Goal: Task Accomplishment & Management: Manage account settings

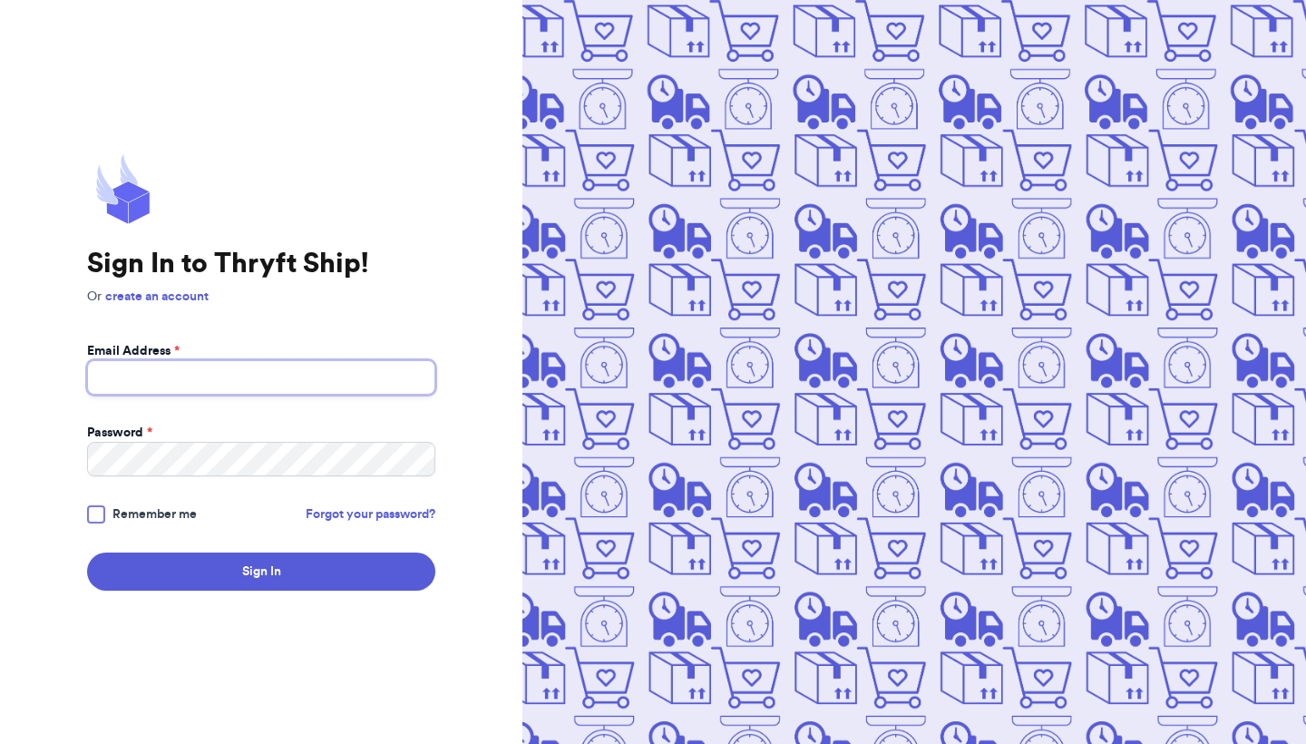
type input "sunflowervntg@gmail.com"
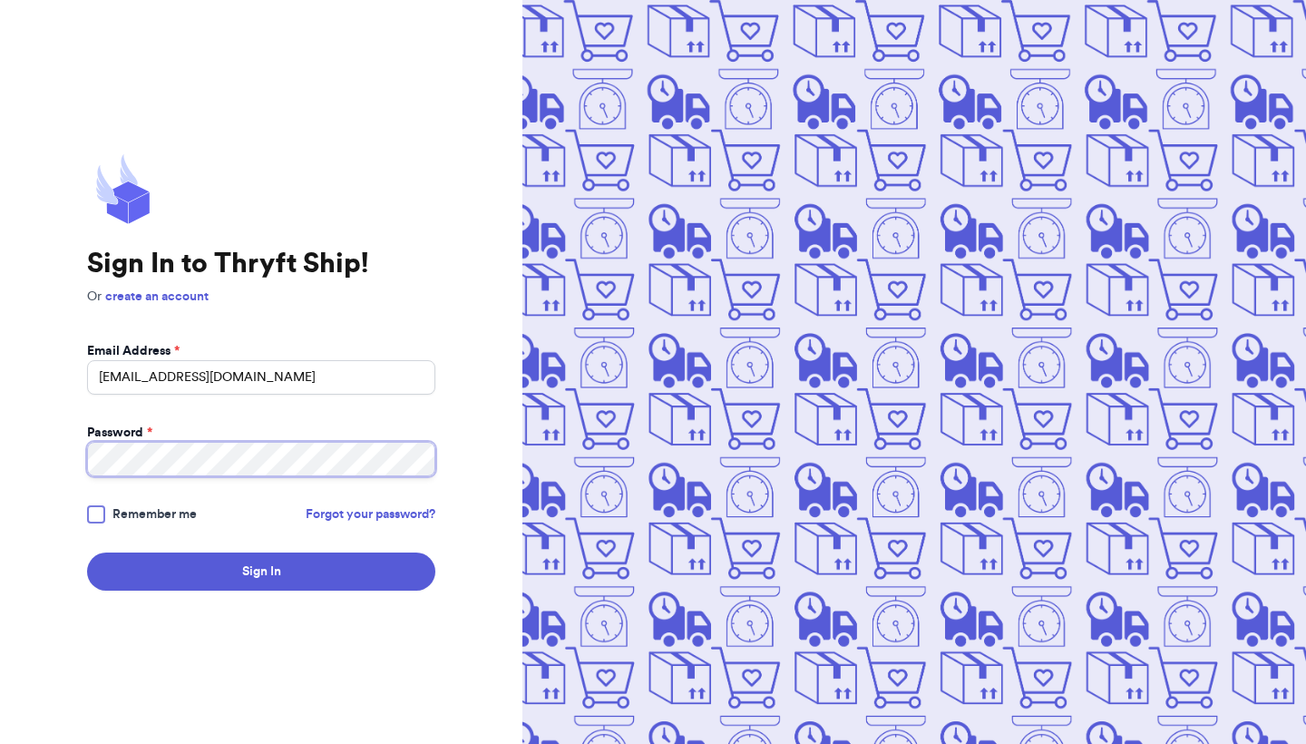
click at [261, 572] on button "Sign In" at bounding box center [261, 572] width 348 height 38
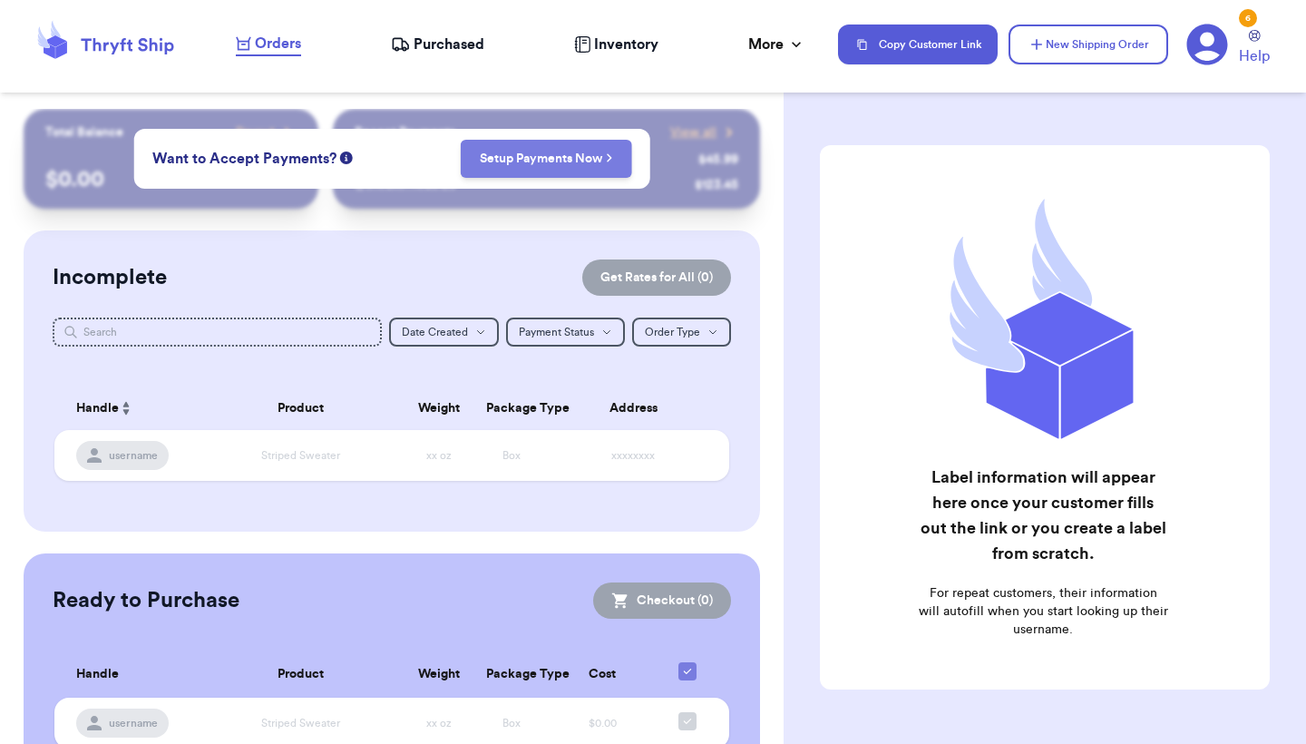
click at [606, 163] on icon "button" at bounding box center [609, 157] width 7 height 11
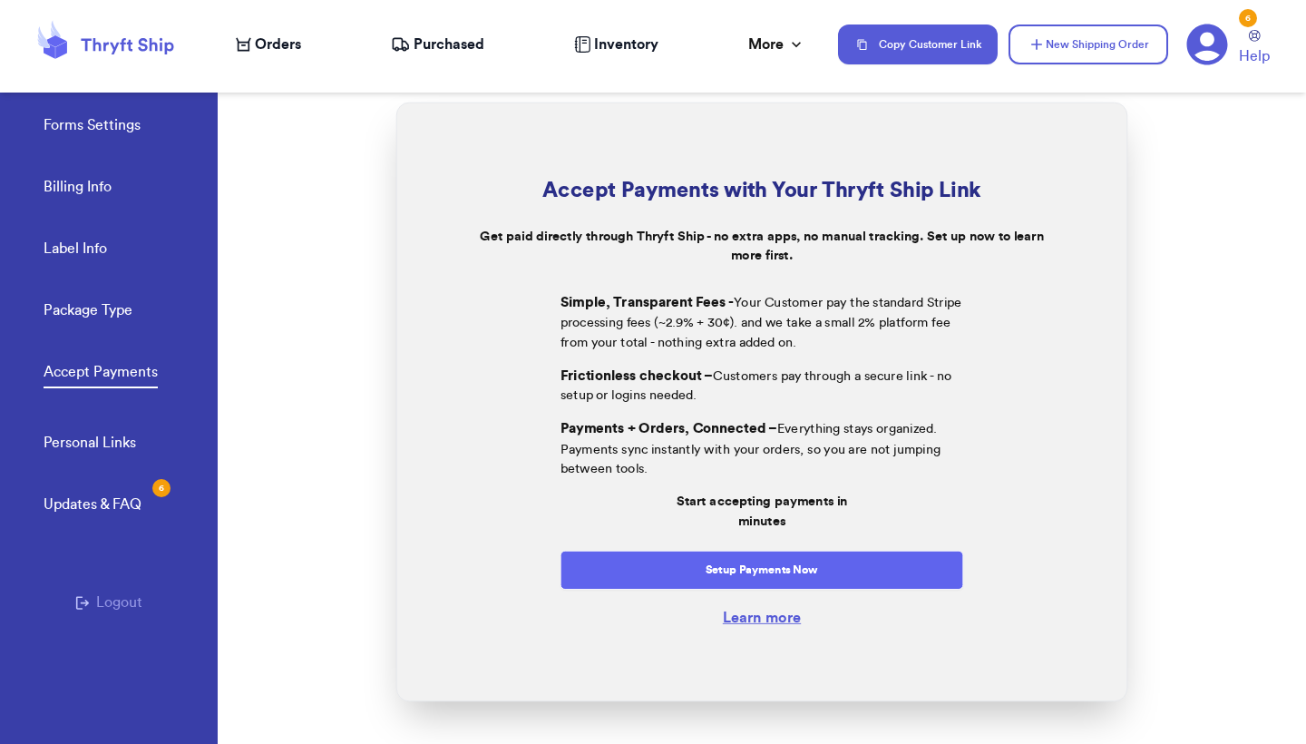
click at [804, 572] on button "Setup Payments Now" at bounding box center [763, 570] width 404 height 39
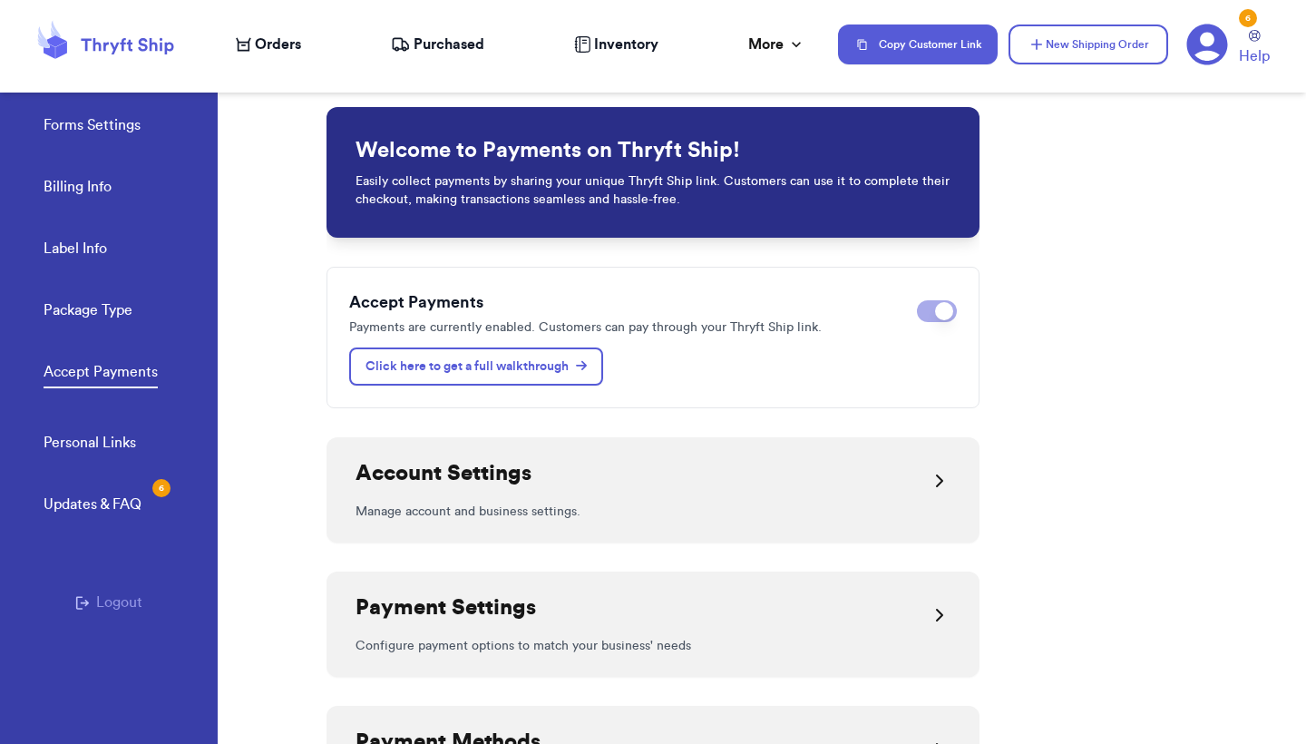
click at [117, 318] on link "Package Type" at bounding box center [88, 311] width 89 height 25
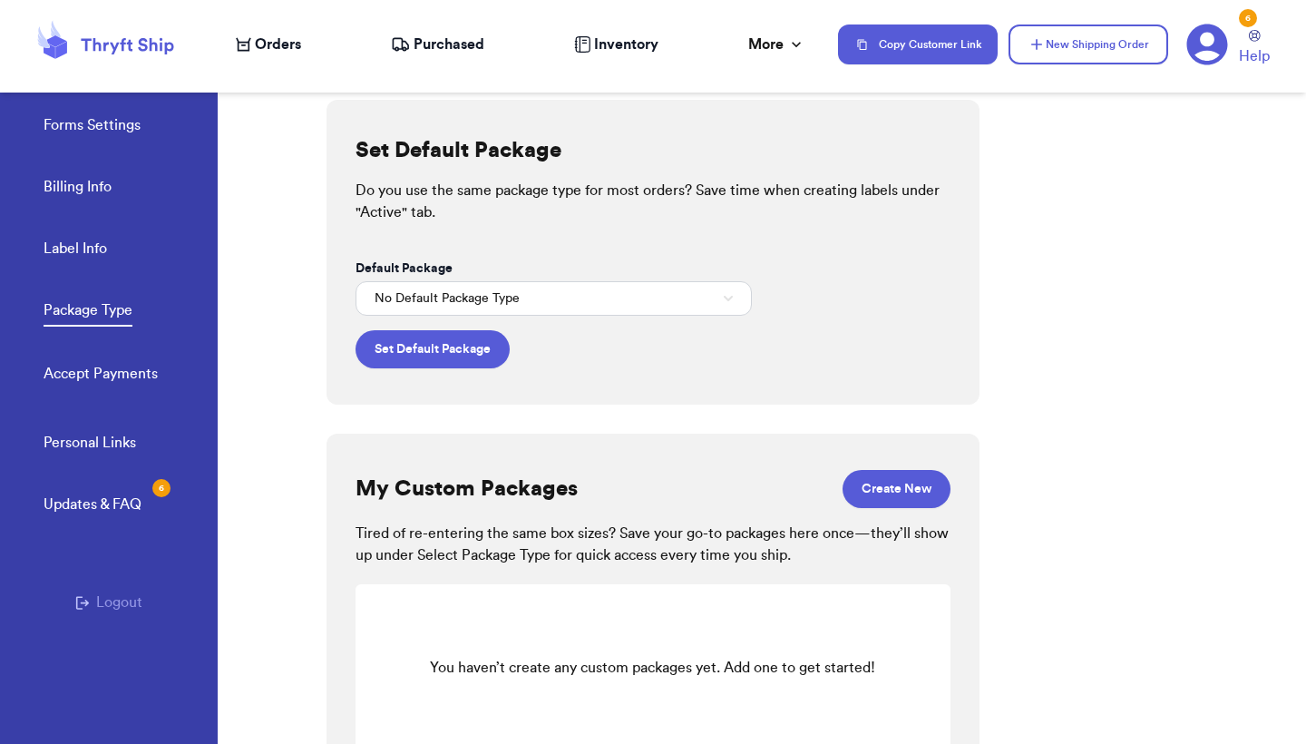
click at [558, 306] on button "No Default Package Type" at bounding box center [554, 298] width 396 height 34
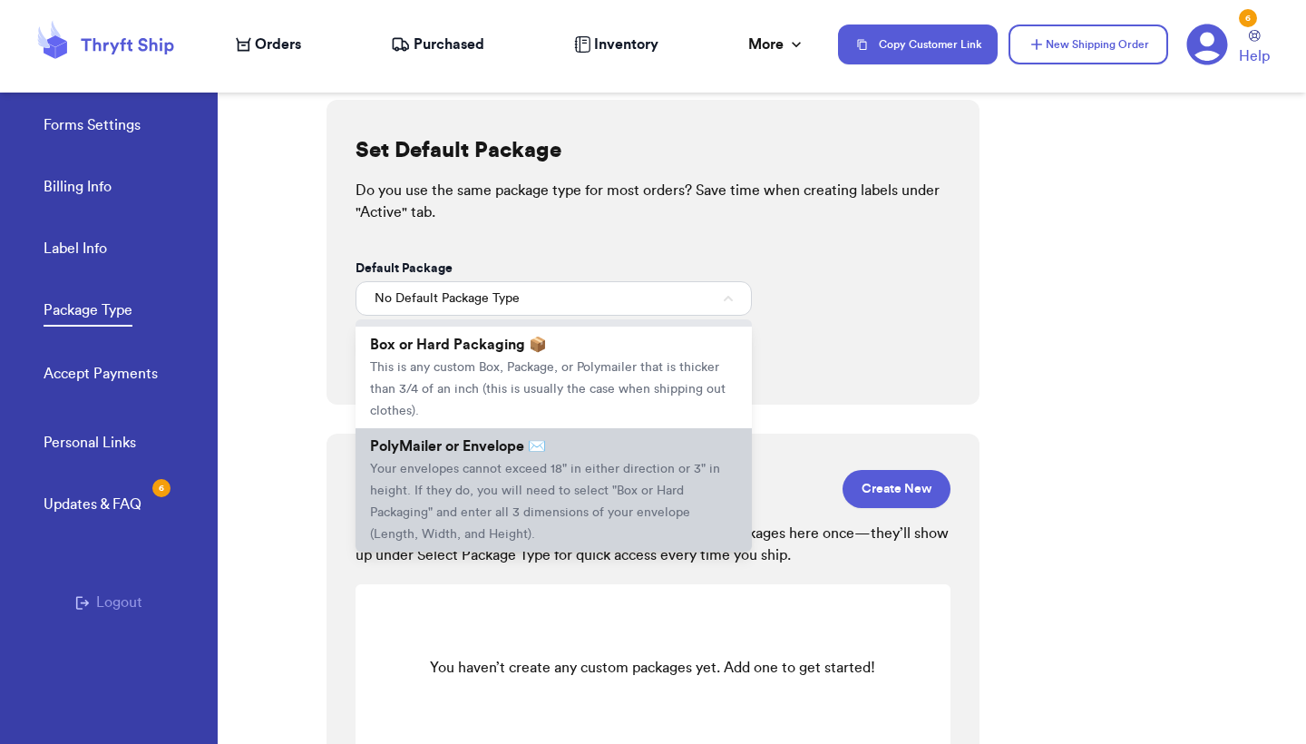
scroll to position [54, 0]
click at [571, 459] on li "PolyMailer or Envelope ✉️ Your envelopes cannot exceed 18" in either direction …" at bounding box center [554, 489] width 396 height 123
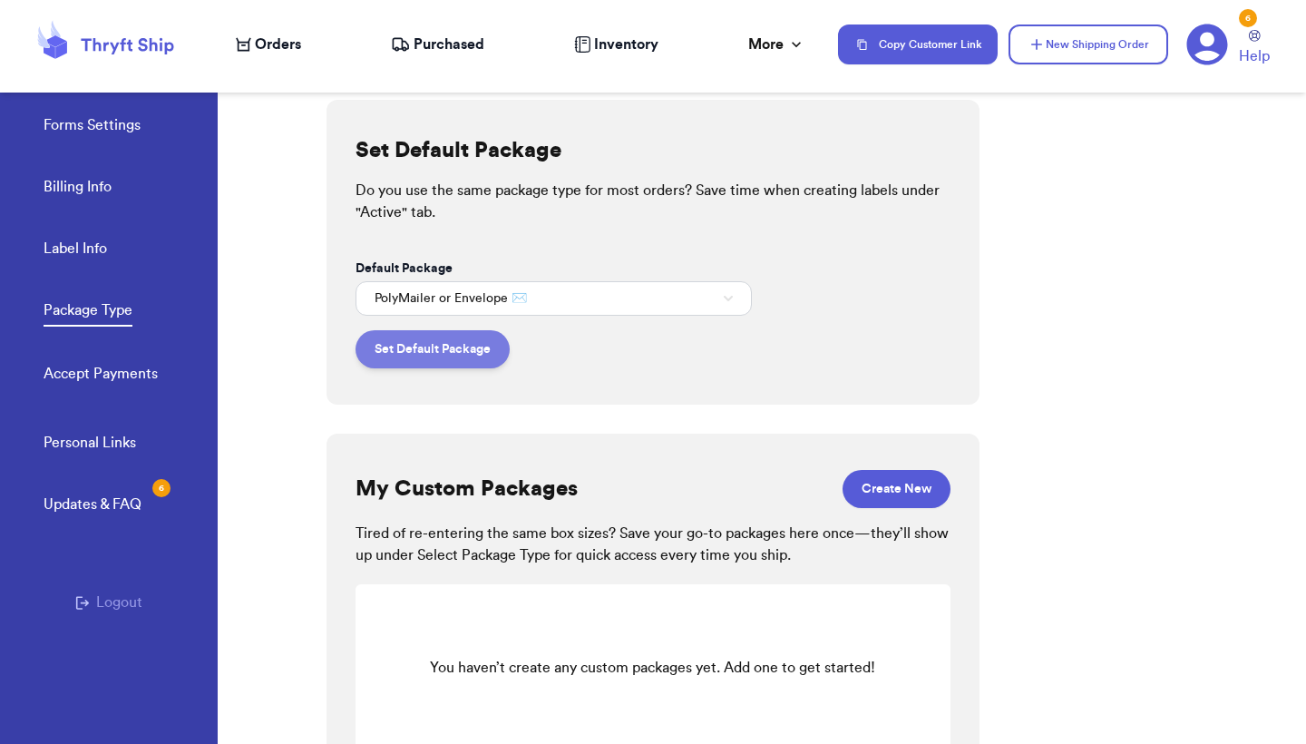
click at [435, 356] on button "Set Default Package" at bounding box center [433, 349] width 154 height 38
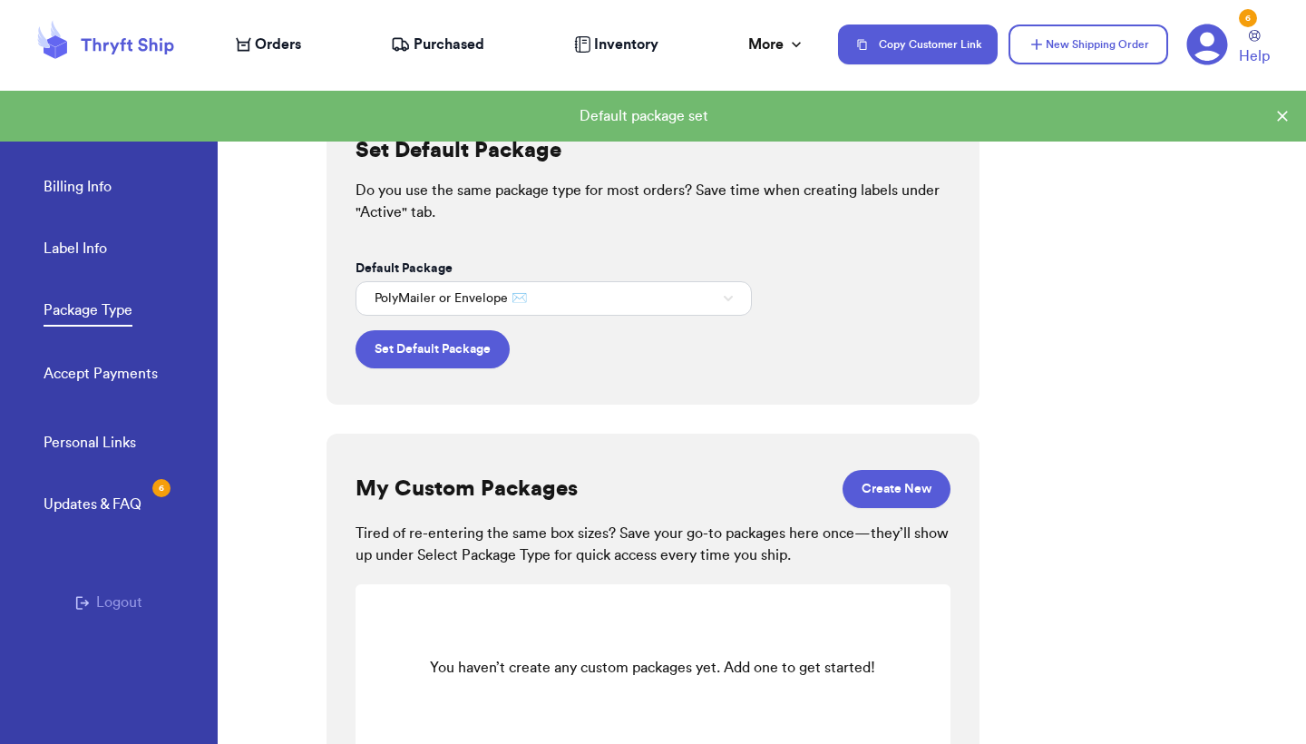
scroll to position [0, 0]
click at [582, 357] on form "Default Package PolyMailer or Envelope ✉️ Set Default Package" at bounding box center [554, 313] width 396 height 109
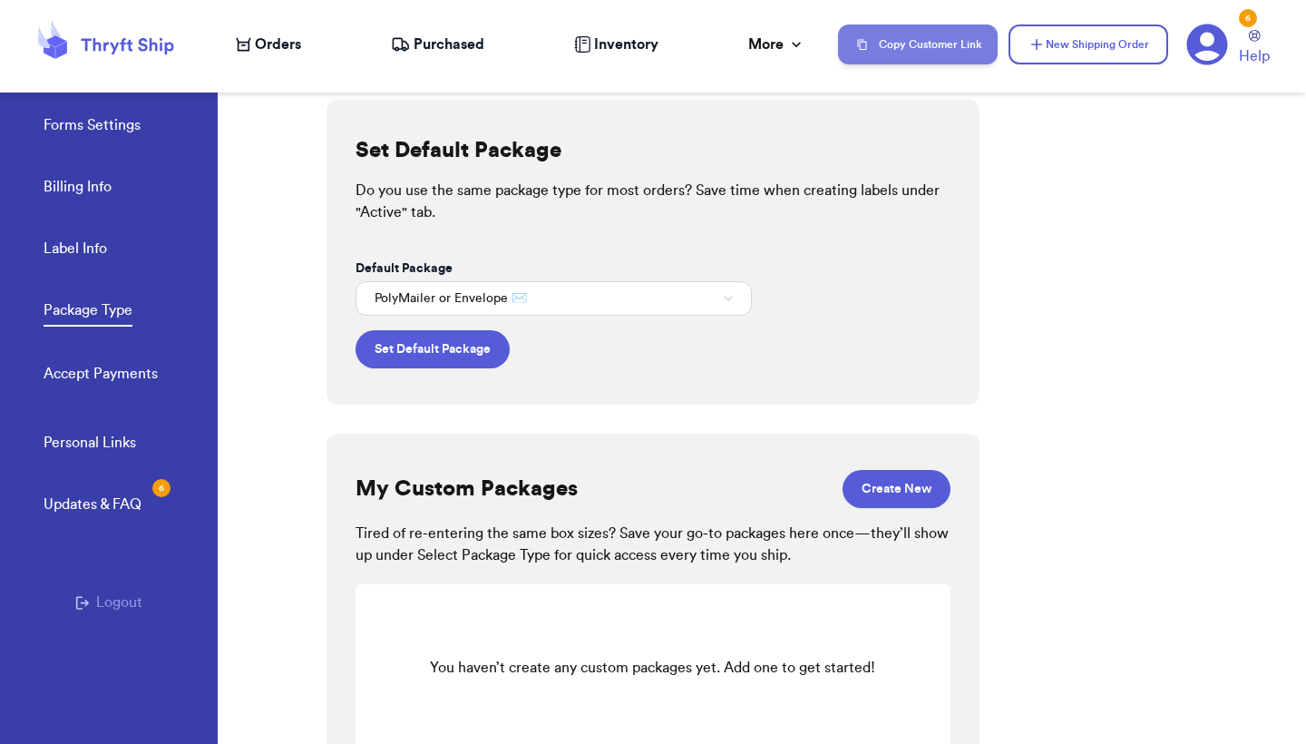
click at [942, 41] on button "Copy Customer Link" at bounding box center [918, 44] width 160 height 40
click at [1148, 213] on div "Set Default Package Do you use the same package type for most orders? Save time…" at bounding box center [817, 404] width 980 height 680
